Goal: Navigation & Orientation: Find specific page/section

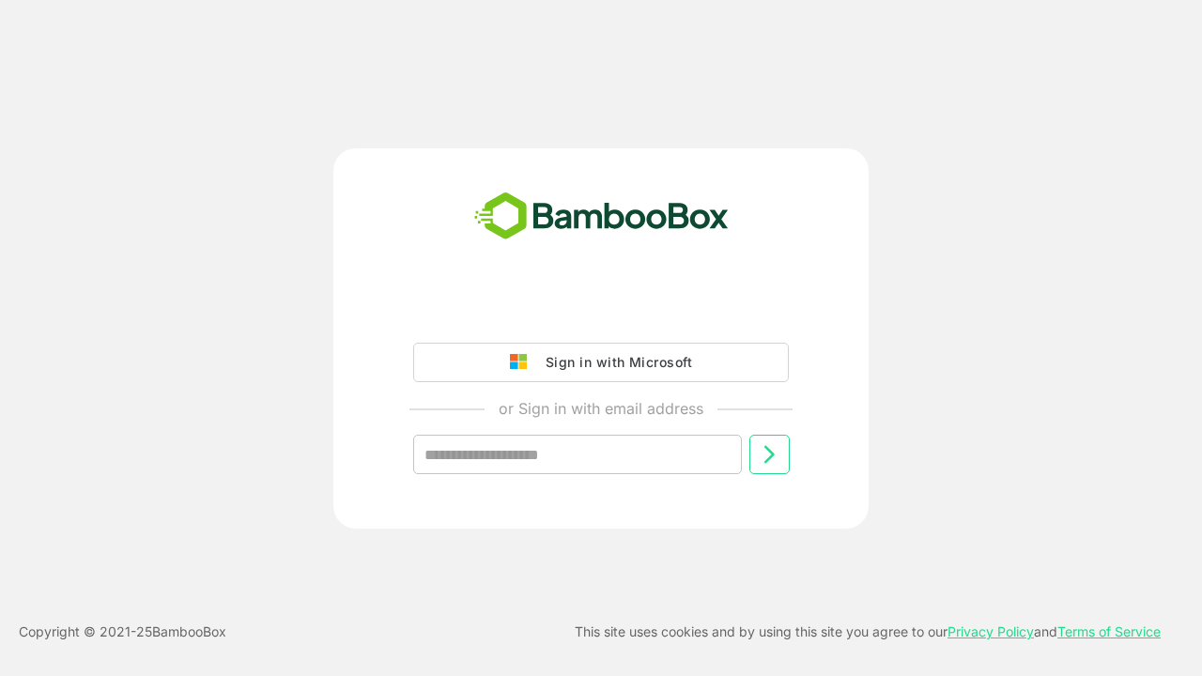
type input "**********"
click at [769, 455] on icon at bounding box center [769, 454] width 23 height 23
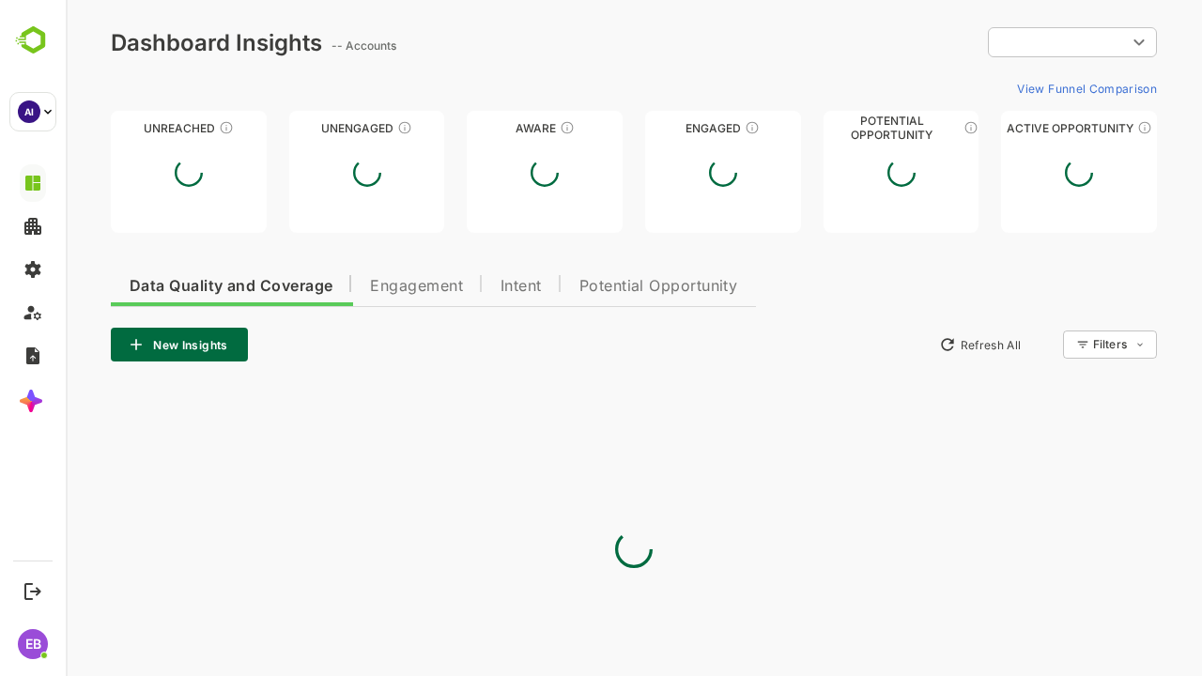
type input "**********"
